Goal: Navigation & Orientation: Find specific page/section

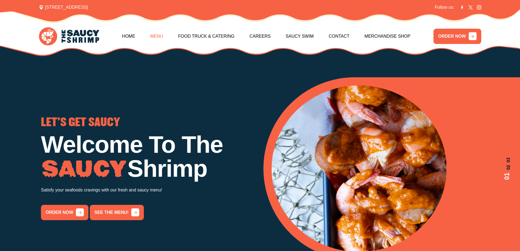
click at [157, 35] on link "Menu" at bounding box center [156, 36] width 13 height 23
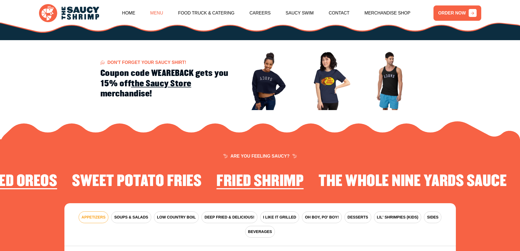
scroll to position [801, 0]
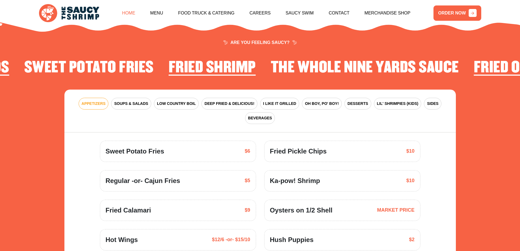
click at [125, 8] on link "Home" at bounding box center [128, 12] width 13 height 23
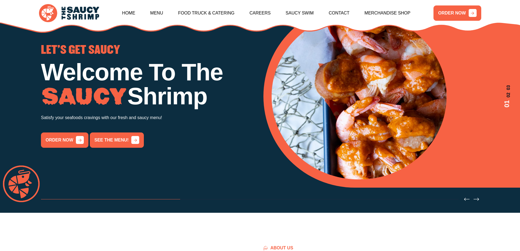
scroll to position [82, 0]
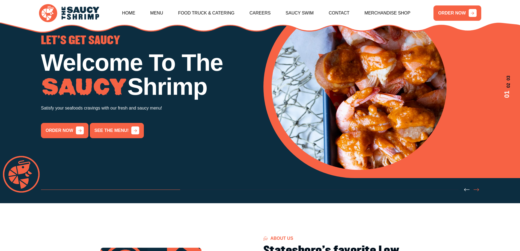
click at [477, 190] on icon "Next slide" at bounding box center [475, 189] width 5 height 5
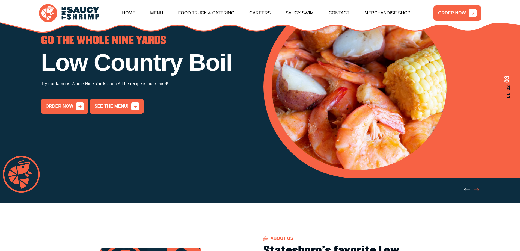
click at [477, 190] on icon "Next slide" at bounding box center [475, 189] width 5 height 5
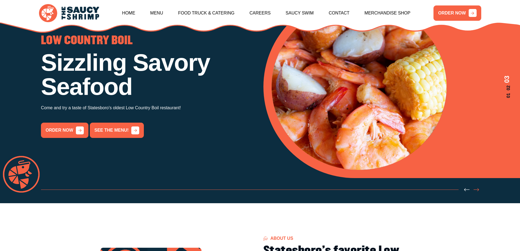
click at [477, 191] on icon "Next slide" at bounding box center [475, 189] width 5 height 5
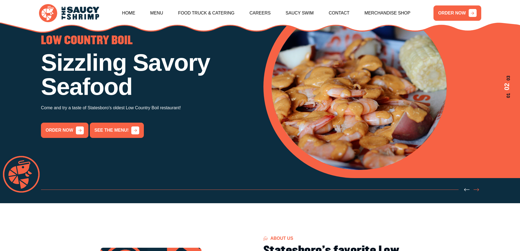
click at [477, 188] on icon "Next slide" at bounding box center [475, 189] width 5 height 5
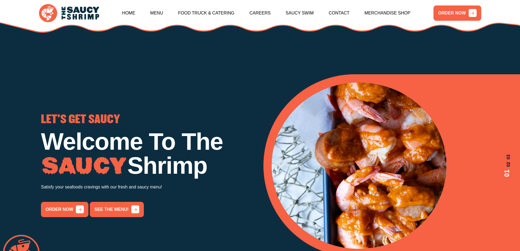
scroll to position [0, 0]
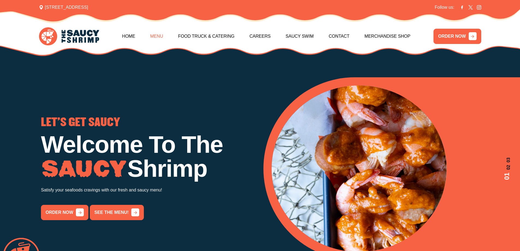
click at [152, 37] on link "Menu" at bounding box center [156, 36] width 13 height 23
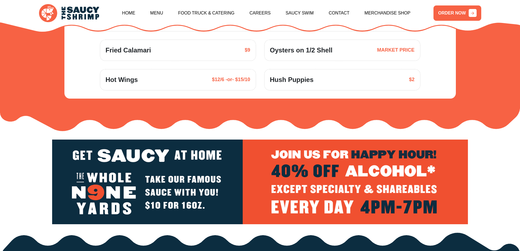
scroll to position [774, 0]
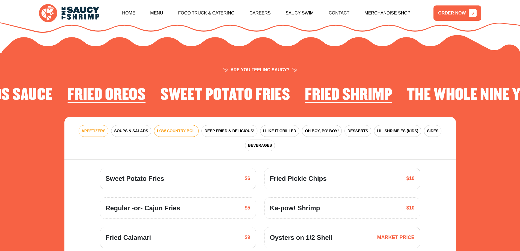
click at [174, 128] on span "LOW COUNTRY BOIL" at bounding box center [176, 131] width 39 height 6
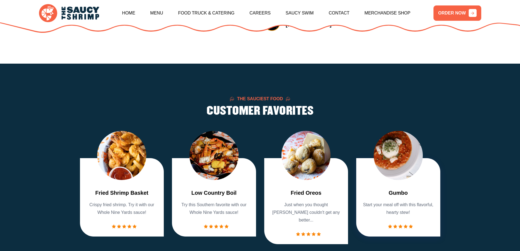
scroll to position [528, 0]
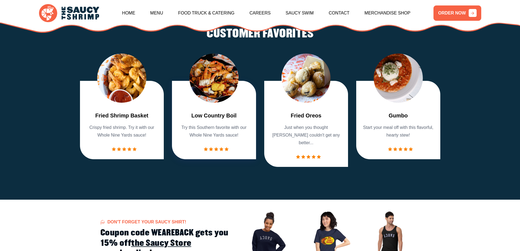
click at [222, 99] on img "2 / 7" at bounding box center [213, 77] width 49 height 49
